Goal: Ask a question: Seek information or help from site administrators or community

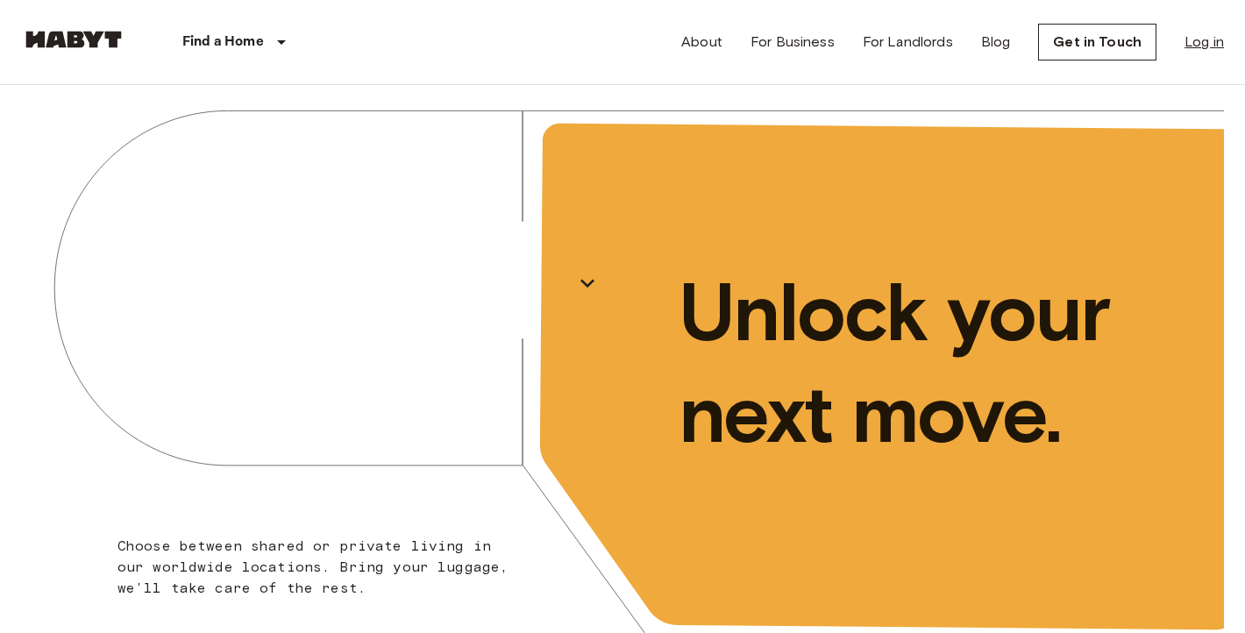
click at [1204, 43] on link "Log in" at bounding box center [1204, 42] width 39 height 21
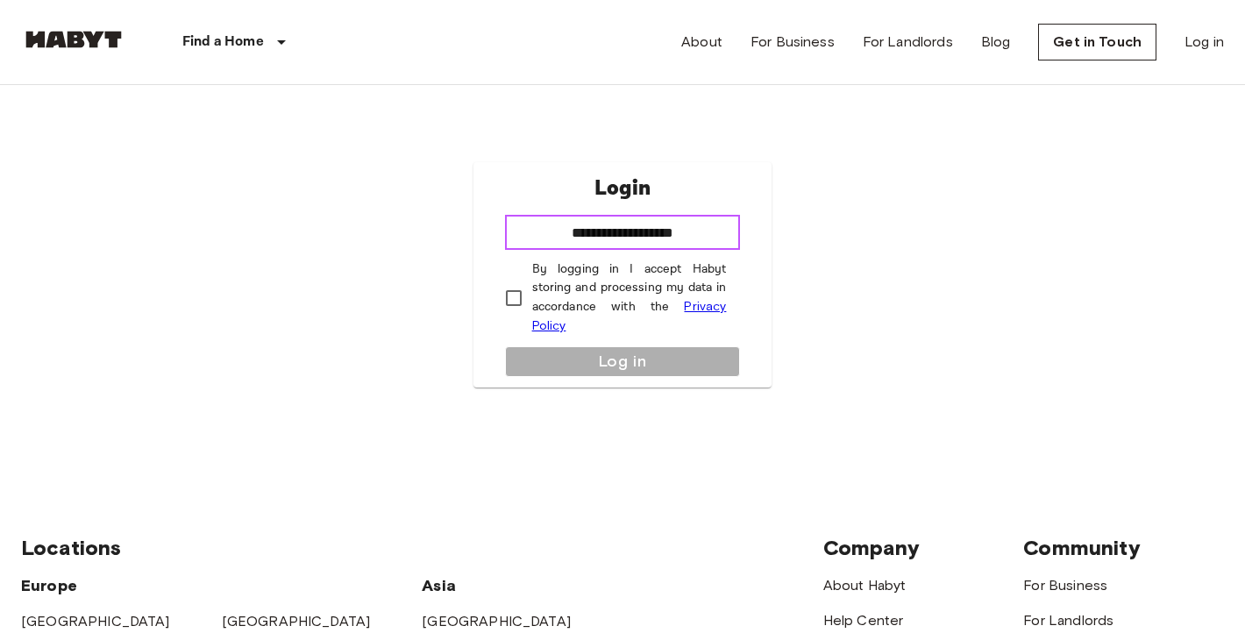
type input "**********"
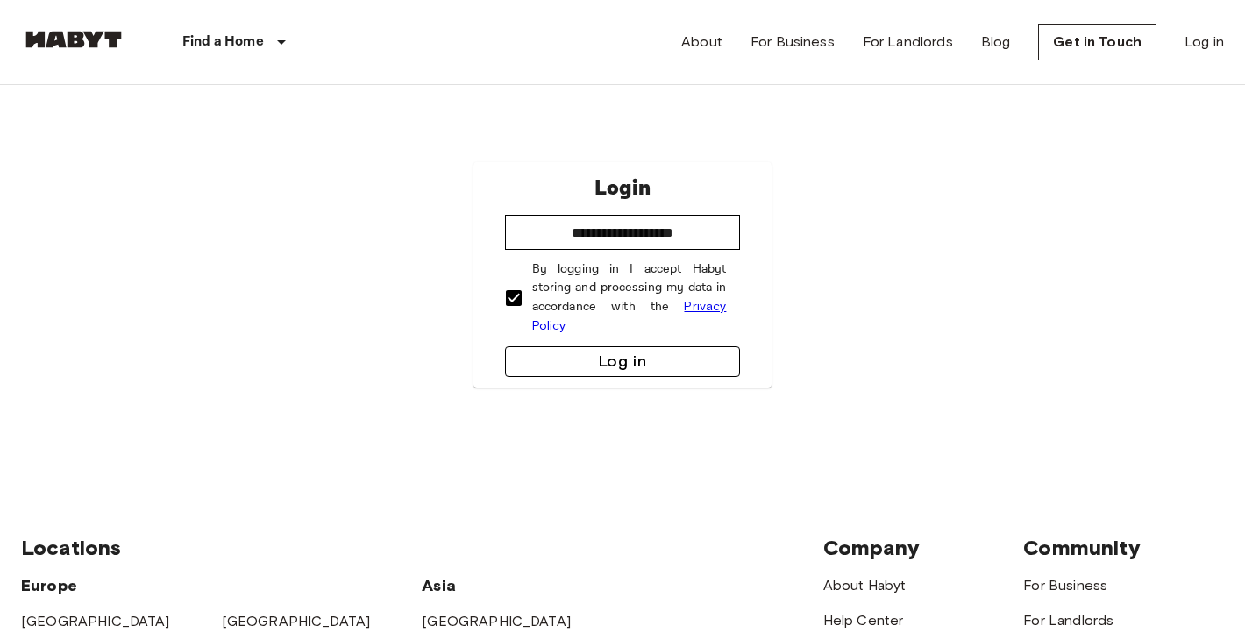
click at [604, 367] on button "Log in" at bounding box center [623, 361] width 236 height 31
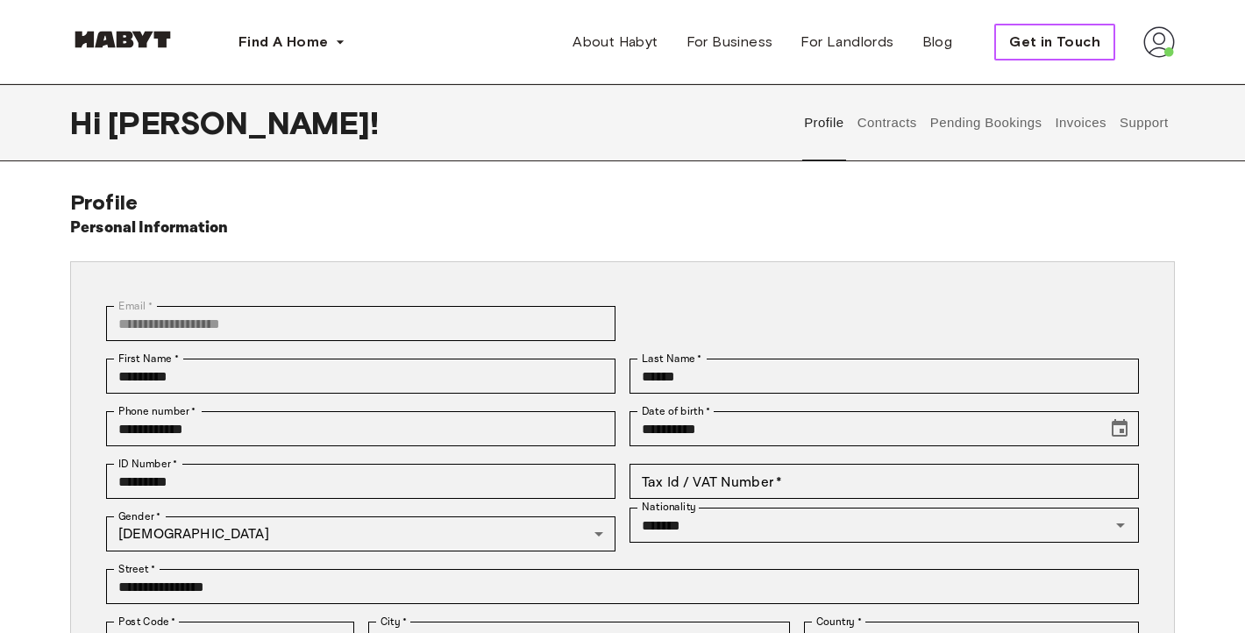
click at [1049, 41] on span "Get in Touch" at bounding box center [1054, 42] width 91 height 21
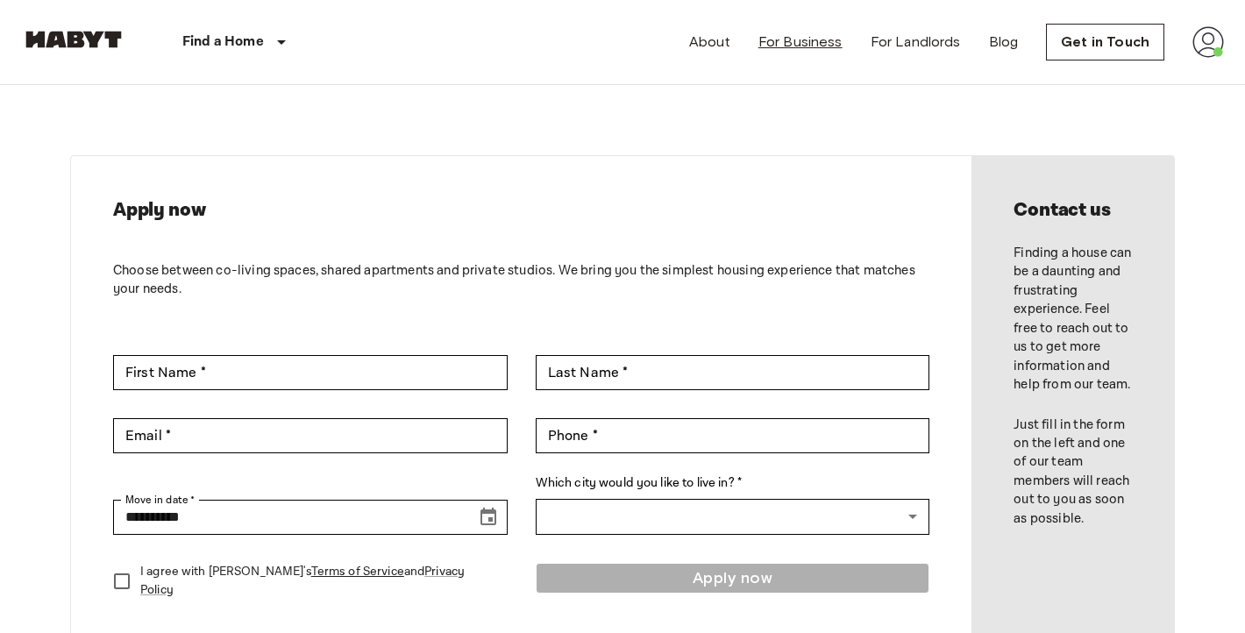
click at [823, 51] on link "For Business" at bounding box center [801, 42] width 84 height 21
click at [1101, 35] on link "Get in Touch" at bounding box center [1105, 42] width 118 height 37
click at [1091, 53] on link "Get in Touch" at bounding box center [1105, 42] width 118 height 37
click at [1199, 48] on img at bounding box center [1209, 42] width 32 height 32
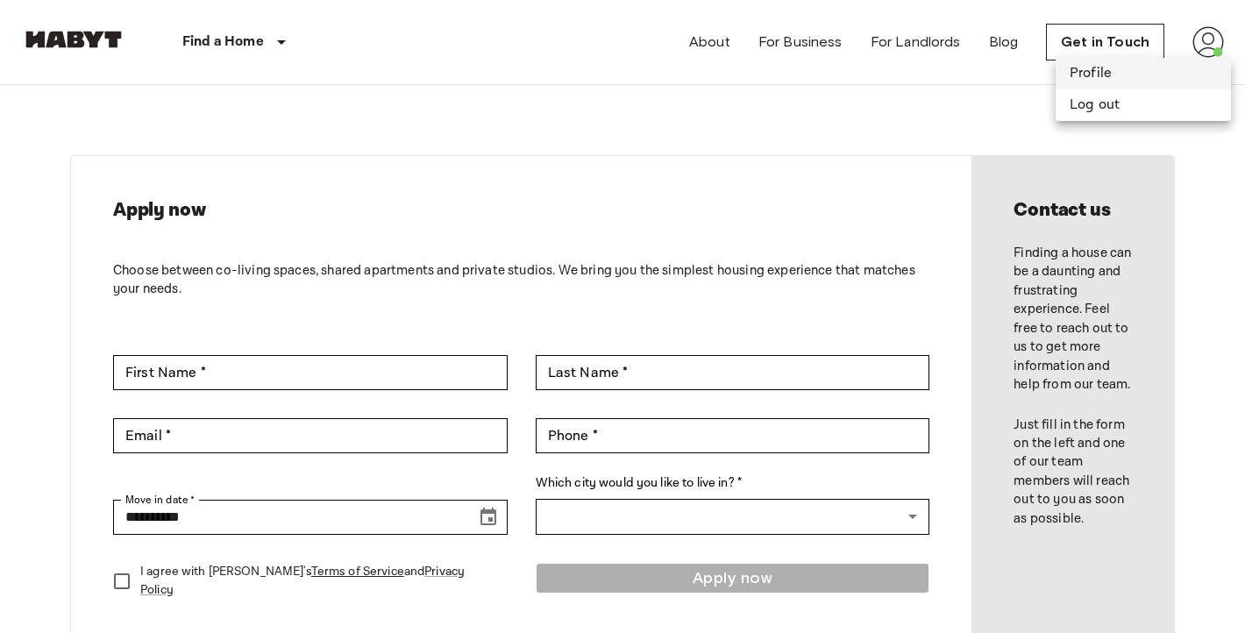
click at [1153, 78] on li "Profile" at bounding box center [1143, 74] width 175 height 32
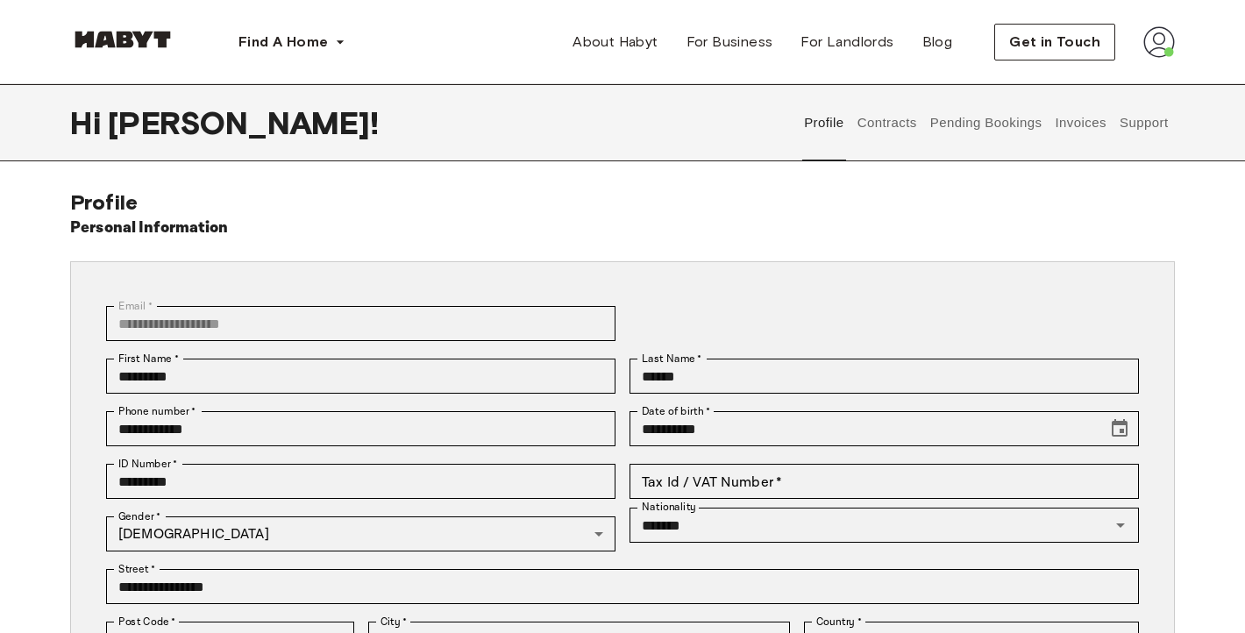
click at [1137, 121] on button "Support" at bounding box center [1143, 122] width 53 height 77
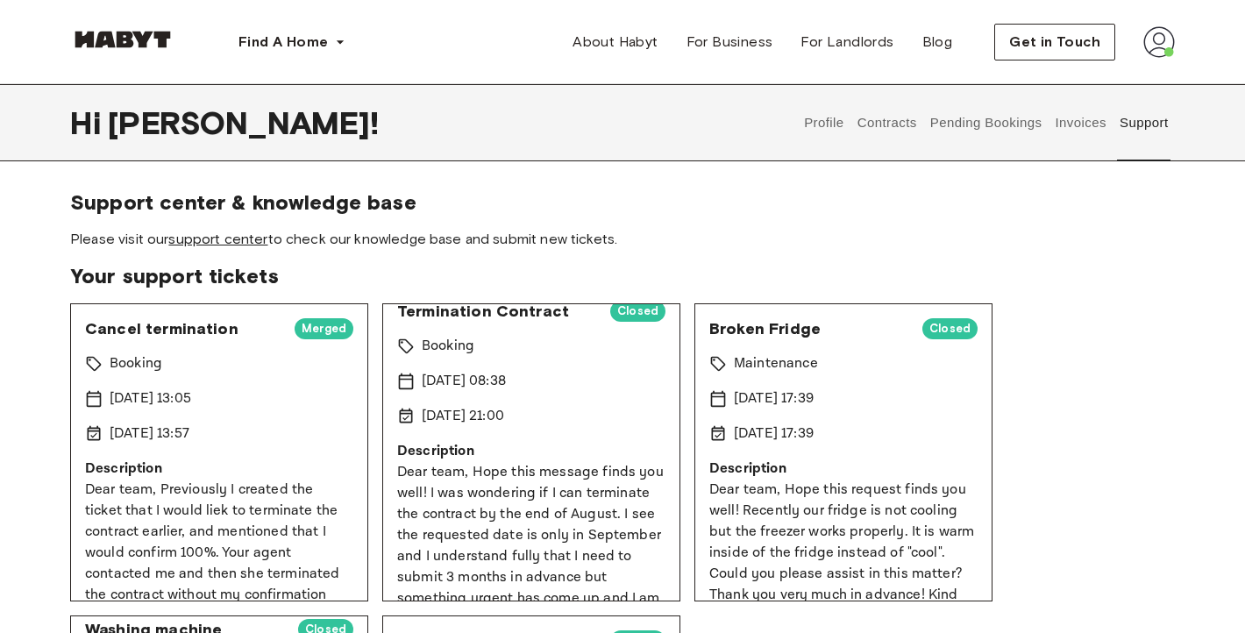
click at [234, 235] on link "support center" at bounding box center [217, 239] width 99 height 17
